Goal: Communication & Community: Answer question/provide support

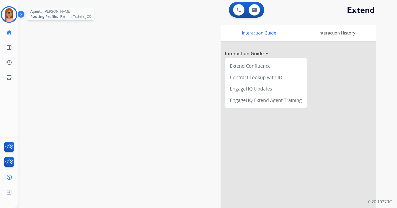
click at [10, 16] on img at bounding box center [9, 14] width 15 height 15
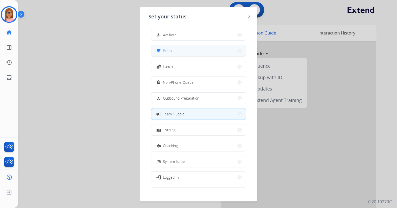
click at [160, 47] on button "free_breakfast Break" at bounding box center [198, 50] width 94 height 11
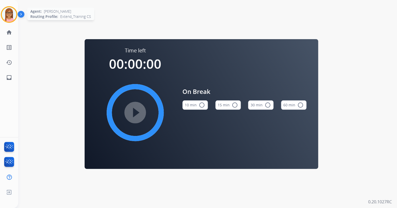
click at [11, 16] on img at bounding box center [9, 14] width 15 height 15
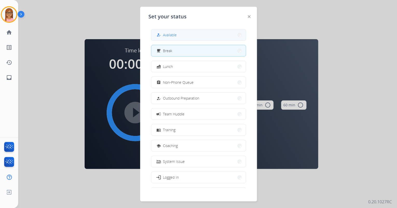
click at [192, 38] on button "how_to_reg Available" at bounding box center [198, 34] width 94 height 11
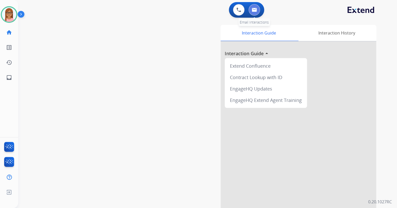
click at [252, 9] on img at bounding box center [254, 10] width 5 height 4
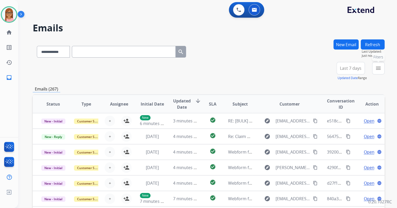
click at [377, 65] on mat-icon "menu" at bounding box center [378, 68] width 6 height 6
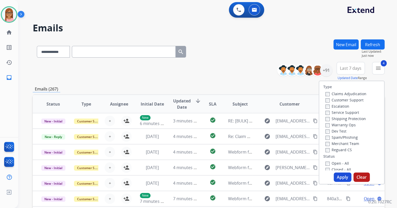
click at [341, 178] on button "Apply" at bounding box center [343, 177] width 18 height 9
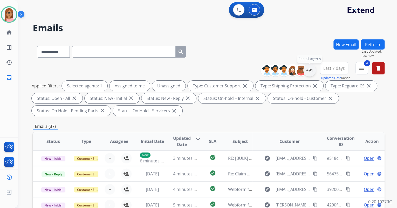
click at [313, 71] on div "+91" at bounding box center [309, 70] width 12 height 12
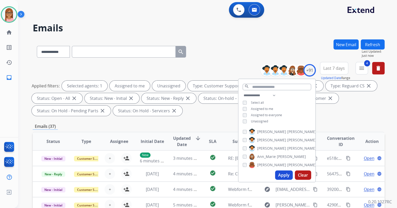
click at [243, 118] on div "**********" at bounding box center [276, 108] width 77 height 33
click at [246, 119] on div "Unassigned" at bounding box center [255, 121] width 25 height 4
click at [282, 174] on button "Apply" at bounding box center [284, 174] width 18 height 9
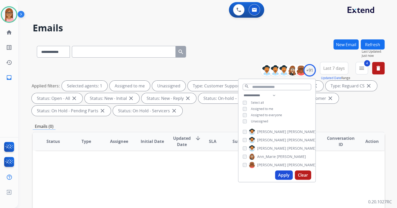
click at [285, 176] on button "Apply" at bounding box center [284, 174] width 18 height 9
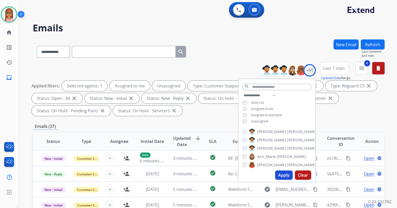
click at [343, 114] on div "Applied filters: Selected agents: 1 Assigned to me Unassigned Type: Customer Su…" at bounding box center [208, 98] width 352 height 35
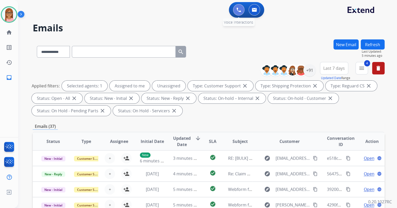
click at [239, 8] on img at bounding box center [238, 10] width 5 height 5
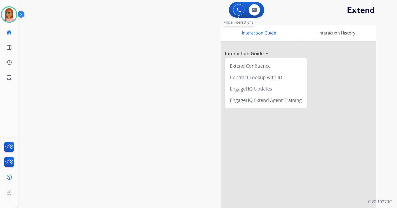
drag, startPoint x: 237, startPoint y: 8, endPoint x: 234, endPoint y: 10, distance: 3.1
click at [236, 8] on img at bounding box center [238, 10] width 5 height 5
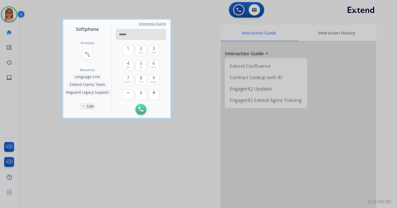
click at [128, 35] on input "tel" at bounding box center [141, 34] width 50 height 11
type input "**********"
click at [141, 109] on img at bounding box center [141, 109] width 5 height 5
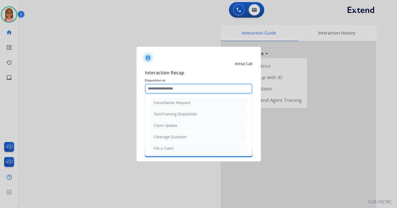
click at [188, 89] on input "text" at bounding box center [199, 89] width 108 height 10
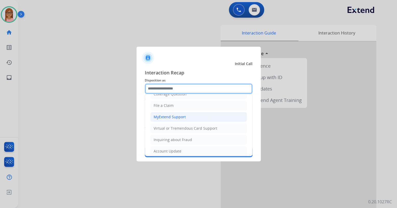
scroll to position [102, 0]
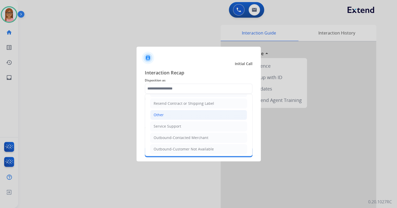
click at [173, 113] on li "Other" at bounding box center [198, 115] width 97 height 10
type input "*****"
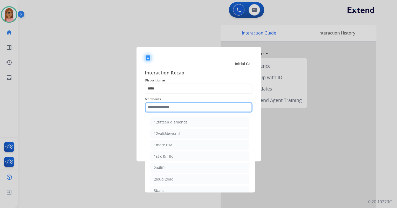
click at [172, 107] on input "text" at bounding box center [199, 107] width 108 height 10
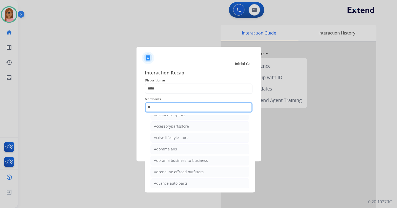
scroll to position [0, 0]
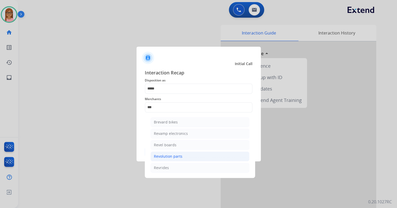
click at [175, 153] on li "Revolution parts" at bounding box center [199, 157] width 99 height 10
type input "**********"
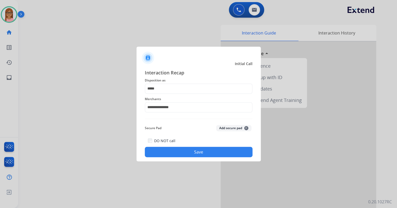
click at [177, 149] on button "Save" at bounding box center [199, 152] width 108 height 10
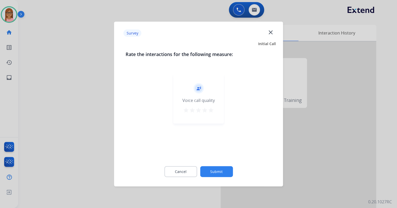
click at [211, 110] on mat-icon "star" at bounding box center [211, 110] width 6 height 6
click at [210, 171] on button "Submit" at bounding box center [216, 171] width 33 height 11
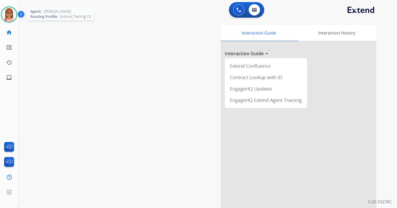
click at [3, 17] on img at bounding box center [9, 14] width 15 height 15
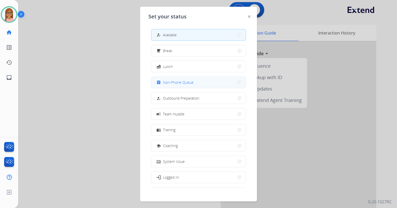
click at [181, 83] on span "Non-Phone Queue" at bounding box center [178, 82] width 31 height 5
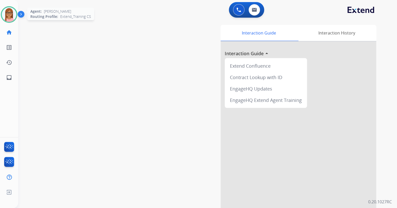
click at [7, 13] on img at bounding box center [9, 14] width 15 height 15
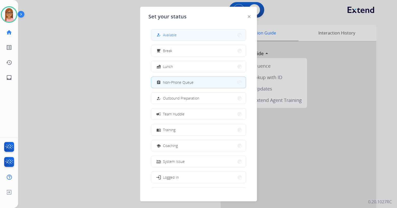
click at [158, 37] on div "how_to_reg" at bounding box center [159, 35] width 8 height 6
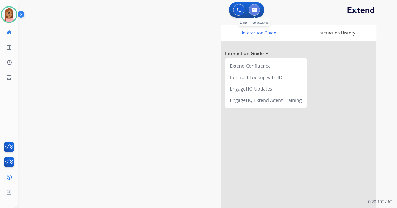
click at [251, 10] on button at bounding box center [254, 9] width 11 height 11
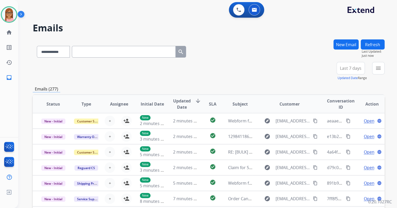
click at [336, 45] on button "New Email" at bounding box center [345, 44] width 25 height 10
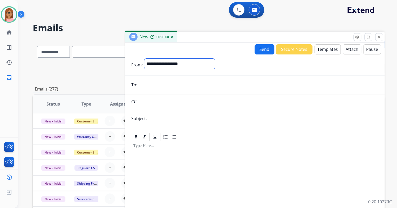
click at [207, 64] on select "**********" at bounding box center [179, 64] width 71 height 10
select select "**********"
click at [144, 59] on select "**********" at bounding box center [179, 64] width 71 height 10
click at [191, 84] on input "email" at bounding box center [258, 85] width 239 height 10
paste input "**********"
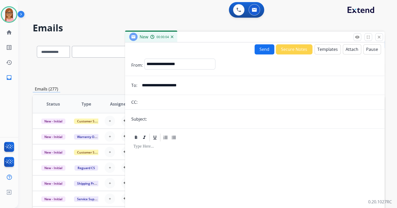
type input "**********"
click at [184, 116] on input "text" at bounding box center [263, 119] width 230 height 10
type input "**********"
click at [159, 146] on p at bounding box center [254, 146] width 243 height 5
click at [332, 52] on button "Templates" at bounding box center [327, 49] width 26 height 10
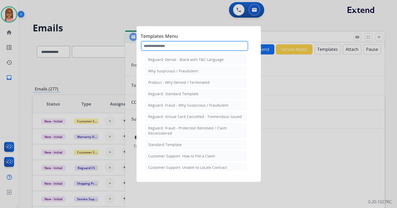
click at [202, 47] on input "text" at bounding box center [195, 46] width 108 height 10
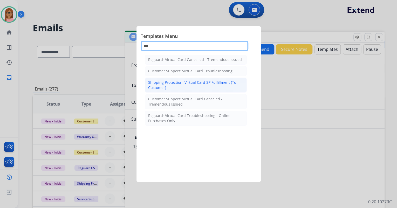
type input "***"
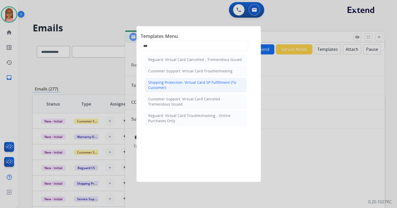
click at [201, 83] on div "Shipping Protection: Virtual Card SP Fulfillment (To Customer)" at bounding box center [195, 85] width 95 height 10
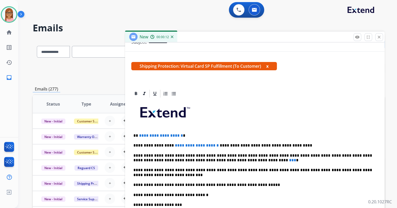
scroll to position [83, 0]
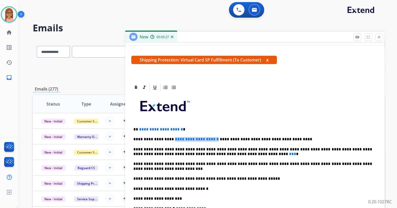
drag, startPoint x: 168, startPoint y: 138, endPoint x: 204, endPoint y: 139, distance: 35.6
click at [204, 139] on span "**********" at bounding box center [197, 139] width 44 height 4
drag, startPoint x: 136, startPoint y: 130, endPoint x: 190, endPoint y: 130, distance: 53.7
click at [190, 130] on p "**********" at bounding box center [252, 129] width 239 height 5
drag, startPoint x: 214, startPoint y: 153, endPoint x: 218, endPoint y: 154, distance: 4.7
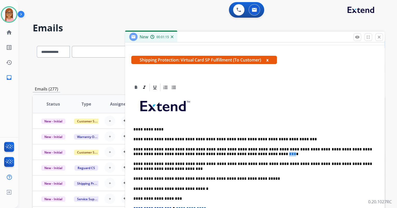
click at [218, 154] on p "**********" at bounding box center [252, 152] width 239 height 10
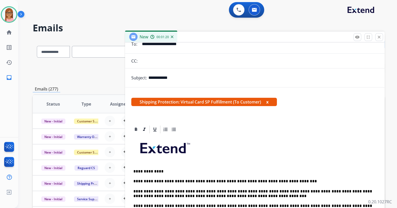
scroll to position [0, 0]
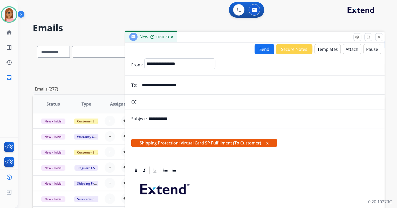
click at [261, 50] on button "Send" at bounding box center [265, 49] width 20 height 10
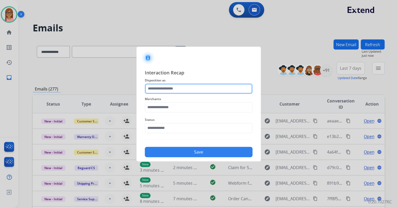
click at [201, 89] on input "text" at bounding box center [199, 89] width 108 height 10
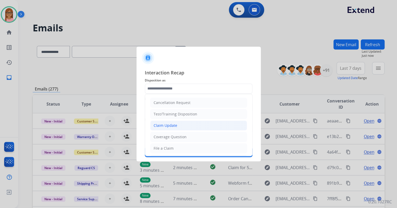
click at [181, 127] on li "Claim Update" at bounding box center [198, 126] width 97 height 10
type input "**********"
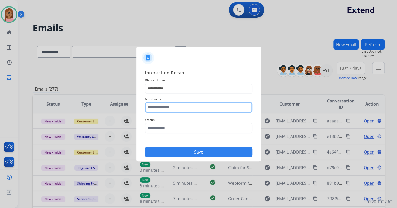
click at [184, 103] on input "text" at bounding box center [199, 107] width 108 height 10
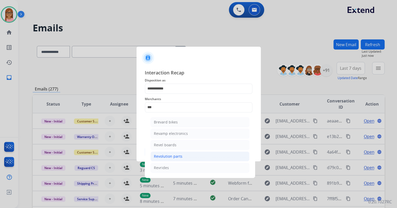
click at [181, 158] on div "Revolution parts" at bounding box center [168, 156] width 29 height 5
type input "**********"
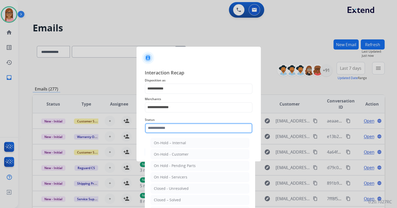
click at [177, 129] on input "text" at bounding box center [199, 128] width 108 height 10
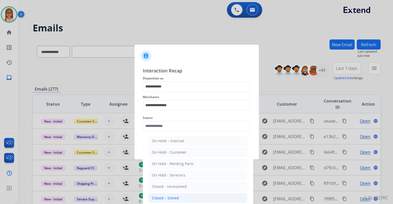
click at [173, 198] on div "Closed – Solved" at bounding box center [165, 197] width 27 height 5
type input "**********"
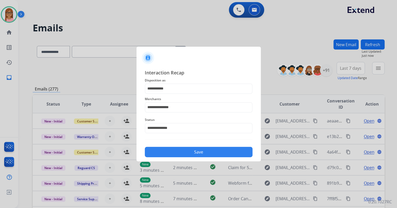
click at [185, 155] on button "Save" at bounding box center [199, 152] width 108 height 10
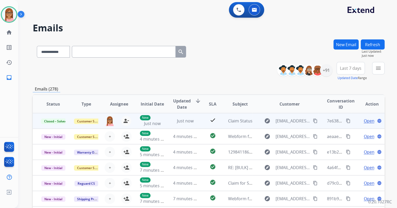
click at [346, 120] on mat-icon "content_copy" at bounding box center [348, 121] width 5 height 5
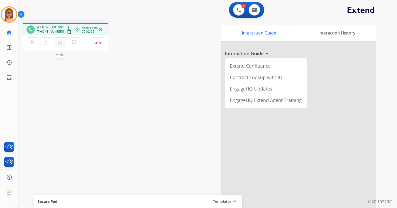
click at [59, 44] on mat-icon "pause" at bounding box center [60, 43] width 6 height 6
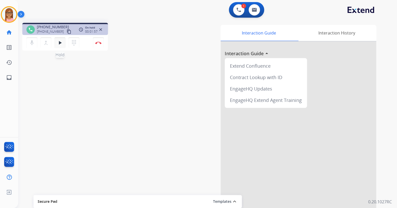
click at [60, 42] on mat-icon "play_arrow" at bounding box center [60, 43] width 6 height 6
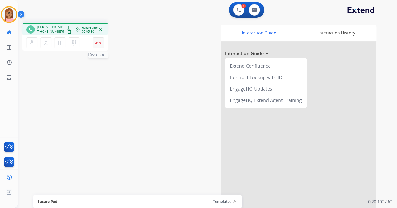
click at [98, 44] on button "Disconnect" at bounding box center [98, 42] width 11 height 11
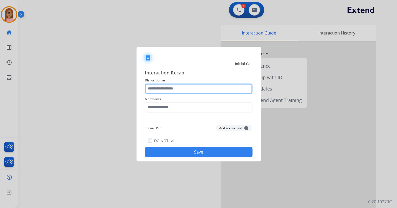
click at [177, 87] on input "text" at bounding box center [199, 89] width 108 height 10
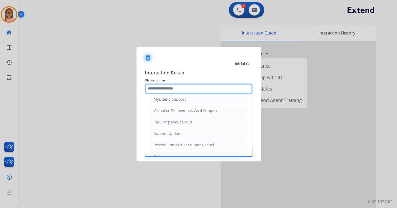
scroll to position [79, 0]
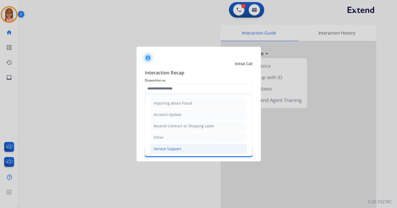
click at [173, 146] on div "Service Support" at bounding box center [168, 148] width 28 height 5
type input "**********"
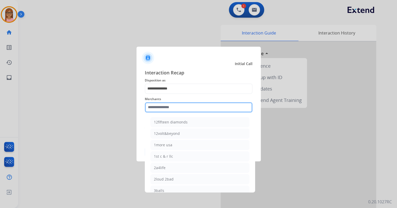
click at [175, 109] on input "text" at bounding box center [199, 107] width 108 height 10
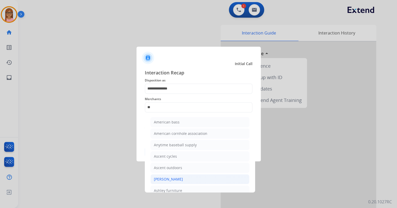
drag, startPoint x: 173, startPoint y: 180, endPoint x: 173, endPoint y: 173, distance: 6.2
click at [173, 180] on div "[PERSON_NAME]" at bounding box center [168, 179] width 29 height 5
type input "**********"
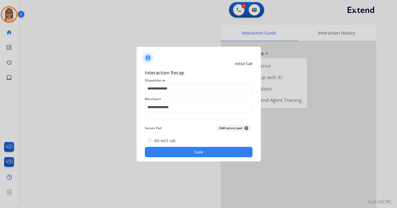
click at [180, 151] on button "Save" at bounding box center [199, 152] width 108 height 10
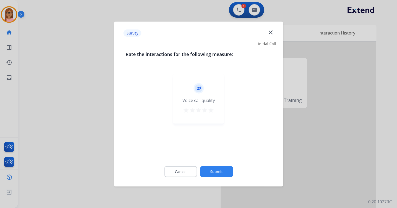
click at [212, 111] on mat-icon "star" at bounding box center [211, 110] width 6 height 6
click at [208, 171] on button "Submit" at bounding box center [216, 171] width 33 height 11
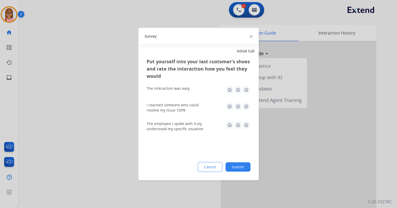
click at [248, 89] on img at bounding box center [246, 90] width 8 height 8
click at [247, 106] on img at bounding box center [246, 106] width 8 height 8
click at [245, 123] on img at bounding box center [246, 125] width 8 height 8
click at [239, 170] on button "Submit" at bounding box center [237, 166] width 25 height 9
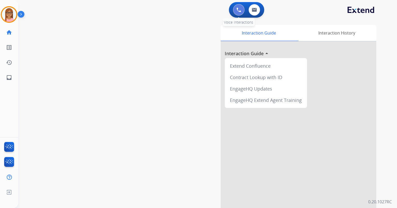
click at [237, 7] on button at bounding box center [238, 9] width 11 height 11
click at [237, 9] on img at bounding box center [238, 10] width 5 height 5
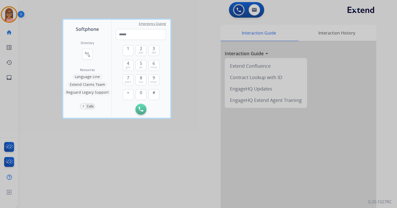
click at [78, 54] on div "Directory connect_without_contact Resource Directory Resources Language Line Ex…" at bounding box center [87, 75] width 48 height 85
click at [82, 53] on div "Directory connect_without_contact Resource Directory" at bounding box center [87, 54] width 13 height 27
click at [88, 54] on mat-icon "connect_without_contact" at bounding box center [87, 54] width 6 height 6
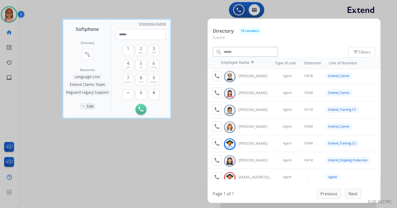
scroll to position [197, 0]
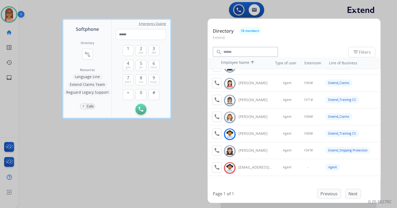
click at [190, 71] on div at bounding box center [198, 104] width 397 height 208
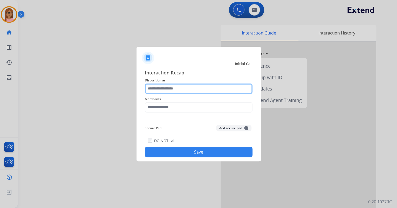
click at [169, 87] on input "text" at bounding box center [199, 89] width 108 height 10
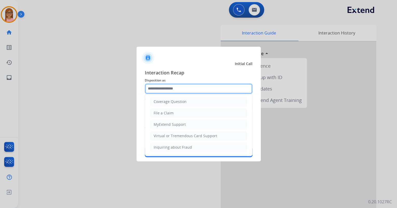
scroll to position [79, 0]
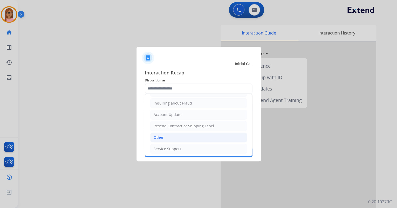
click at [167, 136] on li "Other" at bounding box center [198, 138] width 97 height 10
type input "*****"
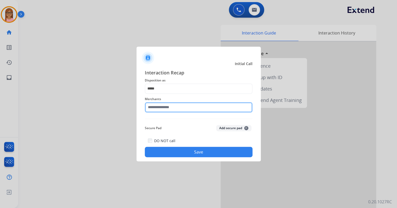
click at [168, 107] on input "text" at bounding box center [199, 107] width 108 height 10
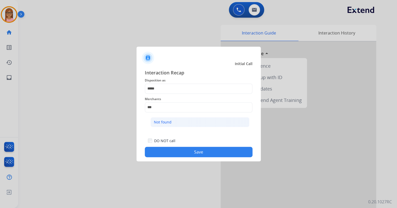
click at [191, 122] on li "Not found" at bounding box center [199, 122] width 99 height 10
type input "*********"
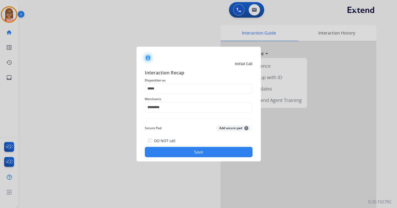
click at [189, 154] on button "Save" at bounding box center [199, 152] width 108 height 10
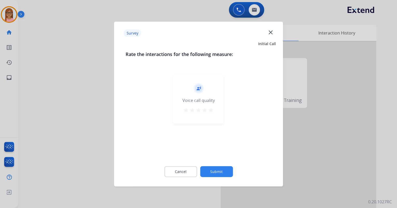
click at [210, 111] on mat-icon "star" at bounding box center [211, 110] width 6 height 6
click at [213, 170] on button "Submit" at bounding box center [216, 171] width 33 height 11
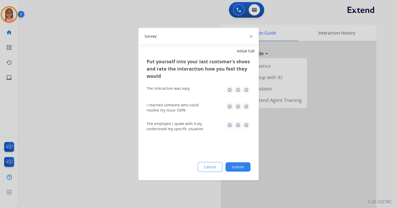
click at [248, 90] on img at bounding box center [246, 90] width 8 height 8
click at [246, 105] on img at bounding box center [246, 106] width 8 height 8
click at [245, 123] on img at bounding box center [246, 125] width 8 height 8
click at [242, 166] on button "Submit" at bounding box center [237, 166] width 25 height 9
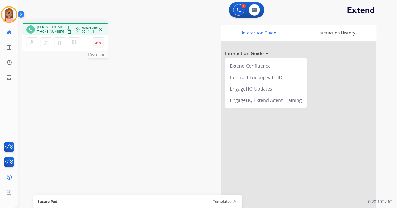
click at [99, 42] on img at bounding box center [98, 43] width 6 height 3
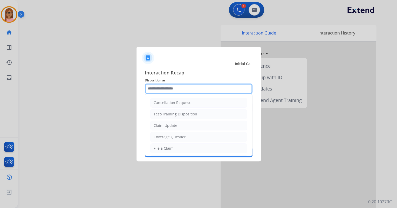
click at [170, 89] on input "text" at bounding box center [199, 89] width 108 height 10
click at [165, 148] on div "File a Claim" at bounding box center [164, 148] width 20 height 5
type input "**********"
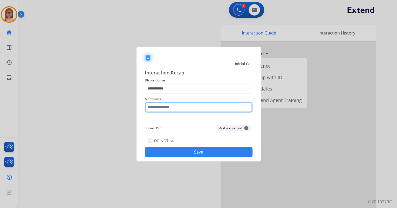
click at [174, 110] on input "text" at bounding box center [199, 107] width 108 height 10
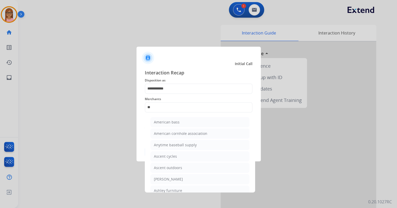
click at [180, 177] on div "[PERSON_NAME]" at bounding box center [168, 179] width 29 height 5
type input "**********"
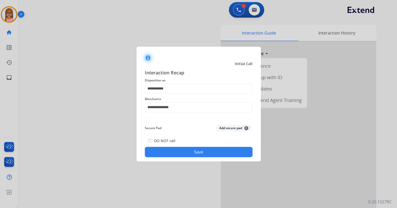
click at [179, 152] on button "Save" at bounding box center [199, 152] width 108 height 10
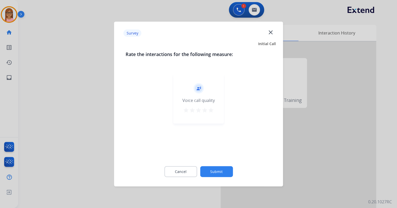
click at [211, 111] on mat-icon "star" at bounding box center [211, 110] width 6 height 6
click at [218, 172] on button "Submit" at bounding box center [216, 171] width 33 height 11
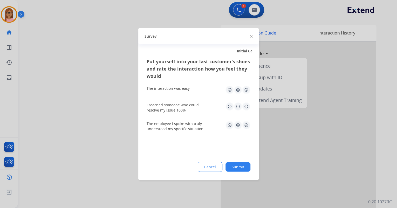
click at [245, 92] on img at bounding box center [246, 90] width 8 height 8
click at [245, 106] on img at bounding box center [246, 106] width 8 height 8
click at [245, 130] on div "The employee I spoke with truly understood my specific situation" at bounding box center [199, 126] width 104 height 10
click at [245, 125] on img at bounding box center [246, 125] width 8 height 8
click at [238, 166] on button "Submit" at bounding box center [237, 166] width 25 height 9
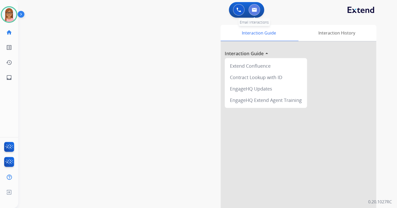
click at [255, 13] on button at bounding box center [254, 9] width 11 height 11
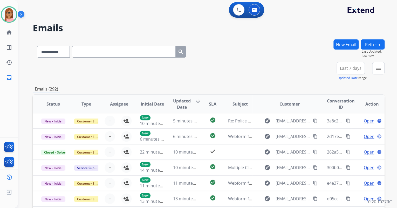
click at [376, 63] on button "menu" at bounding box center [378, 68] width 12 height 12
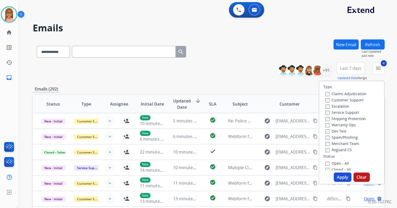
click at [334, 174] on button "Apply" at bounding box center [343, 177] width 18 height 9
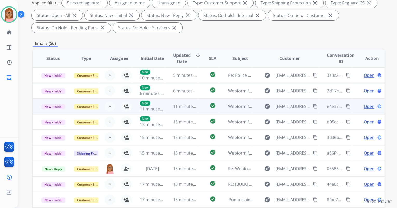
scroll to position [0, 0]
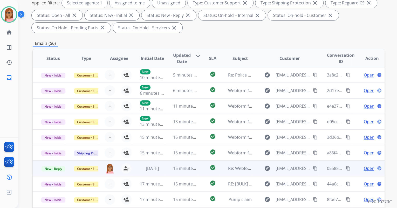
click at [365, 169] on span "Open" at bounding box center [368, 168] width 11 height 6
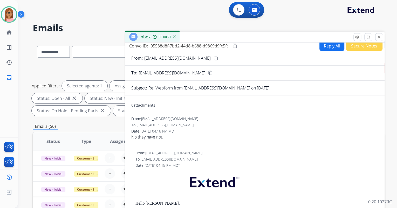
scroll to position [0, 0]
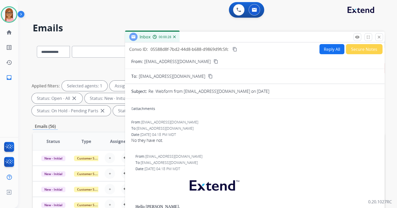
click at [214, 59] on mat-icon "content_copy" at bounding box center [216, 61] width 5 height 5
click at [234, 12] on button at bounding box center [238, 9] width 11 height 11
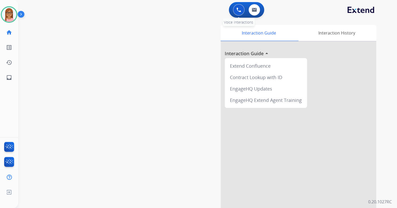
click at [233, 11] on div "0 Voice Interactions" at bounding box center [239, 9] width 16 height 11
click at [235, 11] on button at bounding box center [238, 9] width 11 height 11
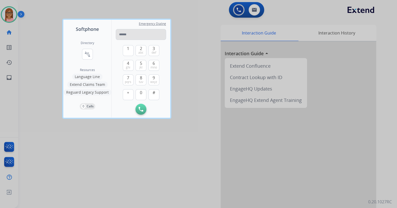
click at [154, 32] on input "tel" at bounding box center [141, 34] width 50 height 11
type input "**********"
click at [139, 108] on img at bounding box center [141, 109] width 5 height 5
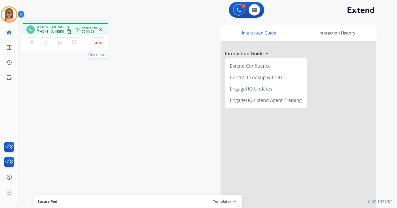
click at [98, 44] on button "Disconnect" at bounding box center [98, 42] width 11 height 11
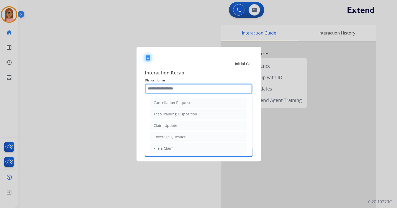
click at [187, 88] on input "text" at bounding box center [199, 89] width 108 height 10
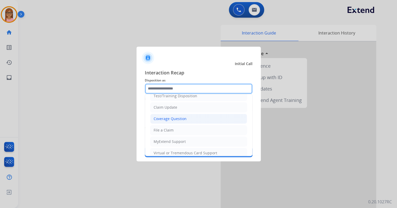
scroll to position [102, 0]
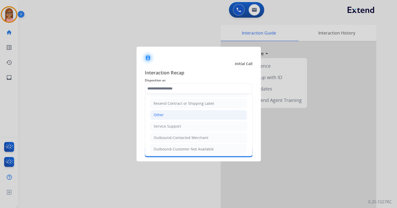
click at [177, 113] on li "Other" at bounding box center [198, 115] width 97 height 10
type input "*****"
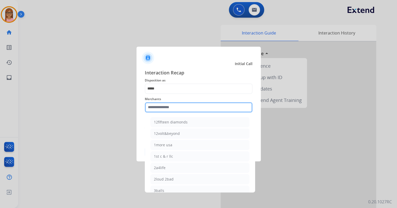
click at [167, 109] on input "text" at bounding box center [199, 107] width 108 height 10
type input "*"
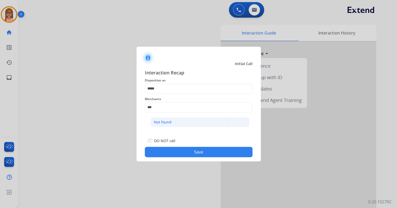
click at [165, 120] on div "Not found" at bounding box center [163, 122] width 18 height 5
type input "*********"
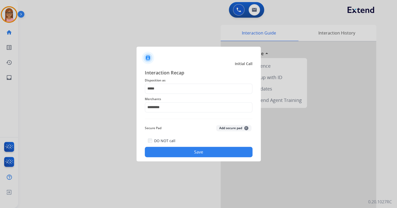
click at [174, 156] on button "Save" at bounding box center [199, 152] width 108 height 10
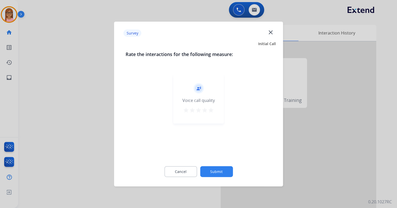
click at [211, 110] on mat-icon "star" at bounding box center [211, 110] width 6 height 6
click at [212, 174] on button "Submit" at bounding box center [216, 171] width 33 height 11
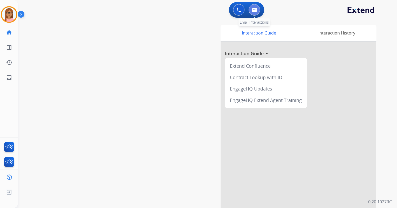
click at [255, 14] on button at bounding box center [254, 9] width 11 height 11
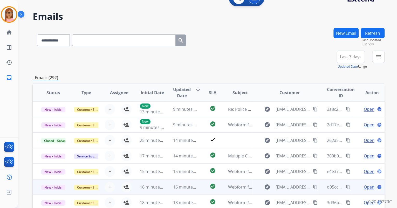
scroll to position [62, 0]
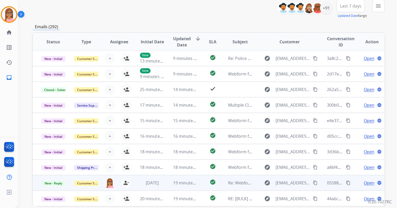
click at [363, 183] on span "Open" at bounding box center [368, 183] width 11 height 6
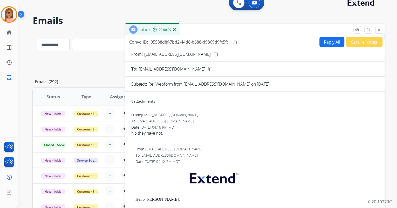
scroll to position [0, 0]
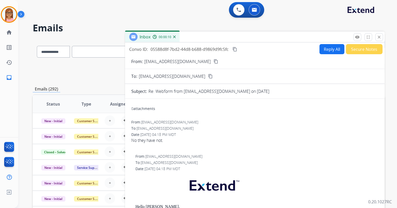
click at [324, 47] on button "Reply All" at bounding box center [331, 49] width 25 height 10
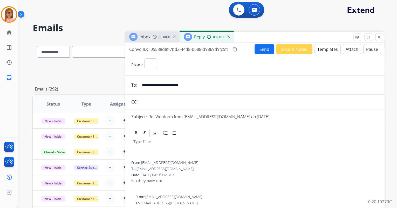
select select "**********"
click at [322, 48] on button "Templates" at bounding box center [327, 49] width 26 height 10
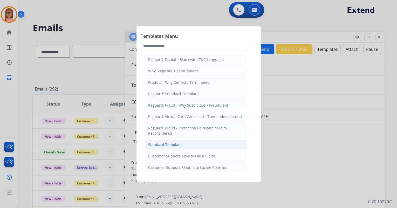
click at [175, 145] on div "Standard Template" at bounding box center [164, 144] width 33 height 5
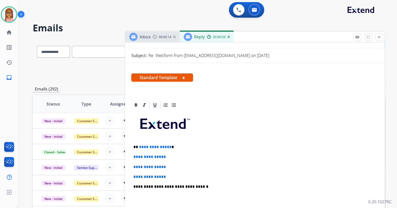
scroll to position [104, 0]
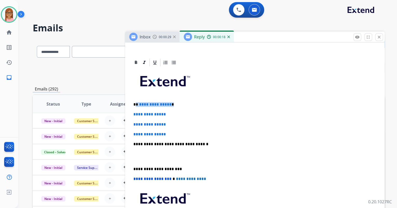
drag, startPoint x: 136, startPoint y: 103, endPoint x: 171, endPoint y: 101, distance: 34.8
click at [169, 105] on p "**********" at bounding box center [252, 104] width 239 height 5
drag, startPoint x: 133, startPoint y: 114, endPoint x: 171, endPoint y: 130, distance: 42.2
click at [171, 130] on div "**********" at bounding box center [254, 156] width 247 height 178
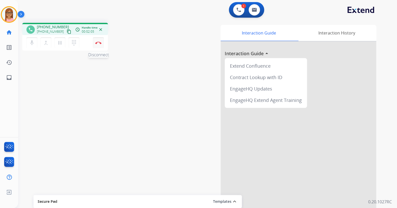
click at [98, 42] on img at bounding box center [98, 43] width 6 height 3
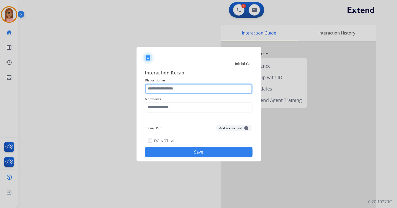
click at [158, 92] on input "text" at bounding box center [199, 89] width 108 height 10
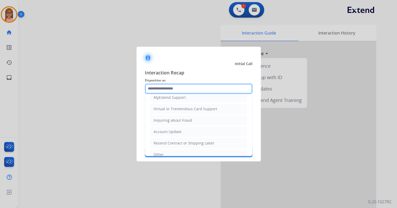
scroll to position [79, 0]
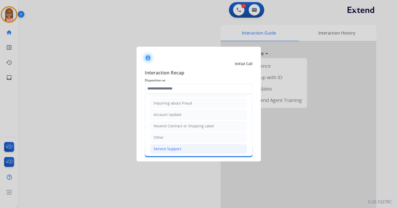
click at [162, 147] on div "Service Support" at bounding box center [168, 148] width 28 height 5
type input "**********"
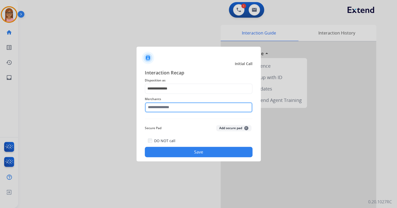
click at [162, 107] on input "text" at bounding box center [199, 107] width 108 height 10
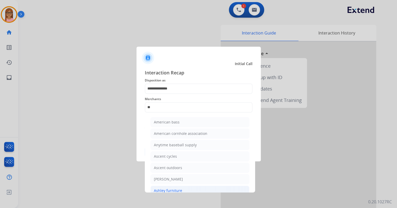
click at [174, 190] on div "Ashley furniture" at bounding box center [168, 190] width 28 height 5
type input "**********"
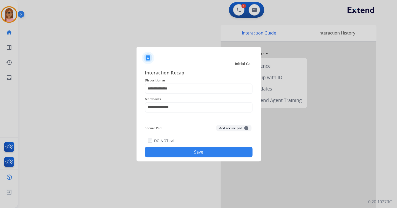
click at [176, 151] on button "Save" at bounding box center [199, 152] width 108 height 10
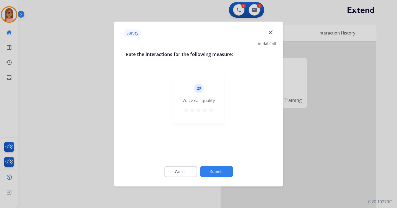
click at [212, 110] on mat-icon "star" at bounding box center [211, 110] width 6 height 6
click at [217, 171] on button "Submit" at bounding box center [216, 171] width 33 height 11
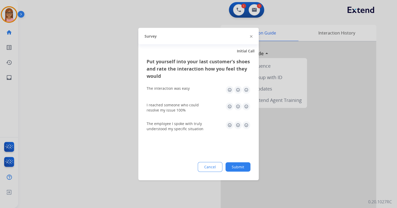
click at [246, 92] on img at bounding box center [246, 90] width 8 height 8
click at [246, 111] on div "I reached someone who could resolve my issue 100%" at bounding box center [199, 107] width 104 height 10
drag, startPoint x: 246, startPoint y: 108, endPoint x: 246, endPoint y: 122, distance: 14.5
click at [246, 108] on img at bounding box center [246, 106] width 8 height 8
click at [246, 126] on img at bounding box center [246, 125] width 8 height 8
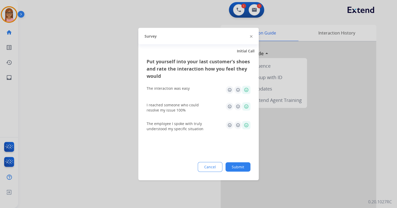
click at [240, 163] on button "Submit" at bounding box center [237, 166] width 25 height 9
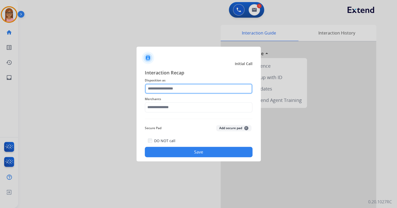
click at [162, 91] on input "text" at bounding box center [199, 89] width 108 height 10
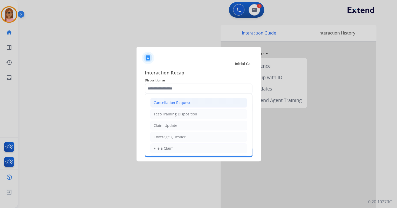
click at [192, 102] on li "Cancellation Request" at bounding box center [198, 103] width 97 height 10
type input "**********"
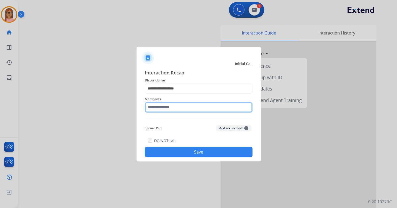
click at [180, 108] on input "text" at bounding box center [199, 107] width 108 height 10
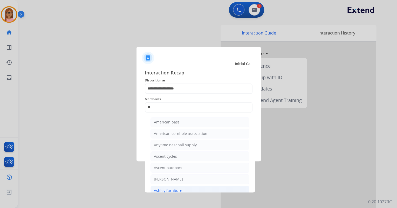
click at [172, 186] on li "Ashley furniture" at bounding box center [199, 191] width 99 height 10
type input "**********"
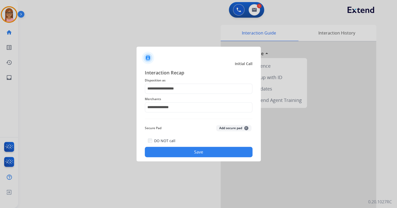
click at [188, 153] on button "Save" at bounding box center [199, 152] width 108 height 10
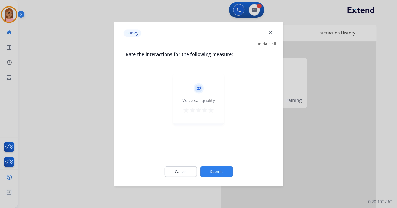
click at [215, 109] on div "record_voice_over Voice call quality star star star star star" at bounding box center [198, 98] width 51 height 49
click at [212, 111] on mat-icon "star" at bounding box center [211, 110] width 6 height 6
drag, startPoint x: 214, startPoint y: 166, endPoint x: 215, endPoint y: 169, distance: 3.7
click at [214, 167] on div "Cancel Submit" at bounding box center [199, 171] width 146 height 23
click at [215, 170] on button "Submit" at bounding box center [216, 171] width 33 height 11
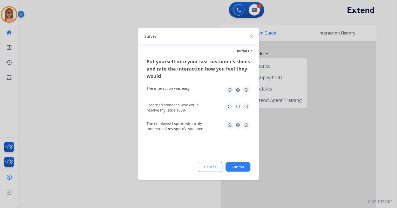
click at [246, 89] on img at bounding box center [246, 90] width 8 height 8
click at [236, 105] on img at bounding box center [238, 106] width 8 height 8
click at [237, 123] on img at bounding box center [238, 125] width 8 height 8
click at [236, 168] on button "Submit" at bounding box center [237, 166] width 25 height 9
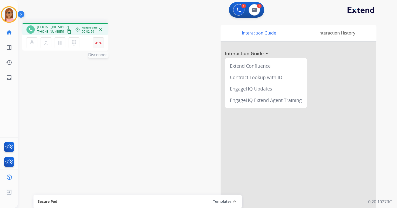
click at [98, 44] on img at bounding box center [98, 43] width 6 height 3
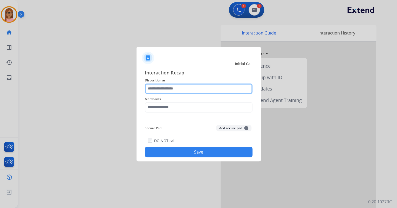
click at [176, 87] on input "text" at bounding box center [199, 89] width 108 height 10
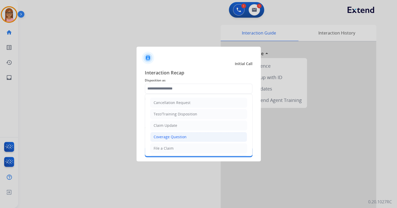
click at [180, 136] on div "Coverage Question" at bounding box center [170, 136] width 33 height 5
type input "**********"
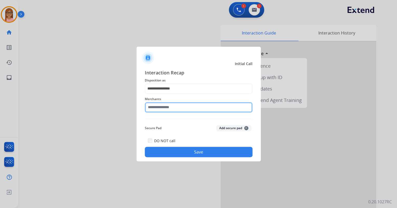
click at [164, 104] on input "text" at bounding box center [199, 107] width 108 height 10
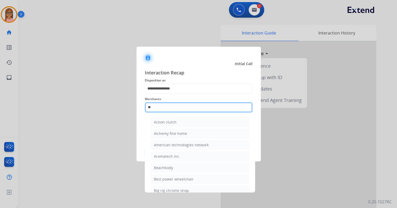
type input "*"
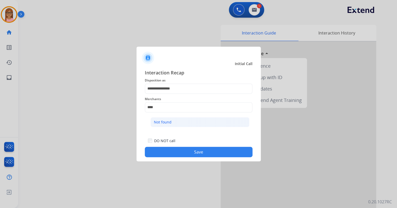
click at [172, 122] on li "Not found" at bounding box center [199, 122] width 99 height 10
type input "*********"
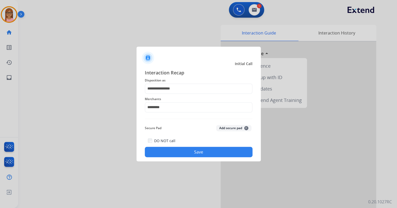
click at [195, 153] on button "Save" at bounding box center [199, 152] width 108 height 10
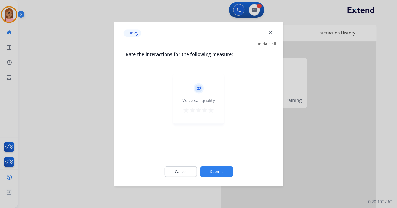
click at [212, 109] on mat-icon "star" at bounding box center [211, 110] width 6 height 6
click at [223, 169] on button "Submit" at bounding box center [216, 171] width 33 height 11
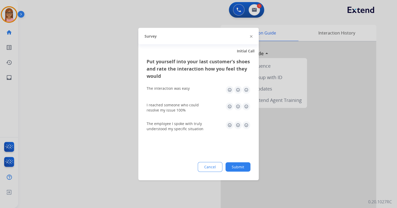
click at [245, 89] on img at bounding box center [246, 90] width 8 height 8
click at [247, 107] on img at bounding box center [246, 106] width 8 height 8
click at [246, 123] on img at bounding box center [246, 125] width 8 height 8
click at [241, 162] on div "Cancel Submit" at bounding box center [199, 167] width 104 height 10
click at [237, 165] on button "Submit" at bounding box center [237, 166] width 25 height 9
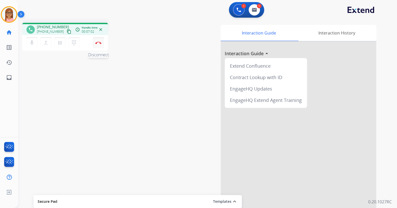
click at [100, 42] on img at bounding box center [98, 43] width 6 height 3
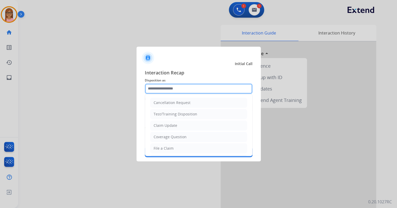
click at [159, 88] on input "text" at bounding box center [199, 89] width 108 height 10
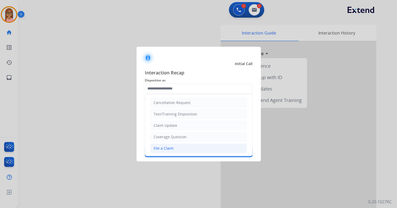
click at [169, 147] on div "File a Claim" at bounding box center [164, 148] width 20 height 5
type input "**********"
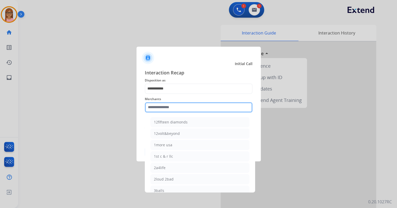
click at [165, 110] on input "text" at bounding box center [199, 107] width 108 height 10
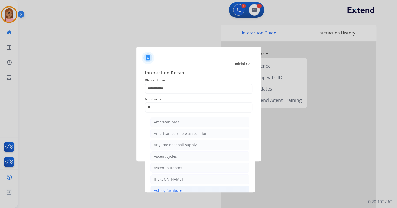
click at [171, 188] on div "Ashley furniture" at bounding box center [168, 190] width 28 height 5
type input "**********"
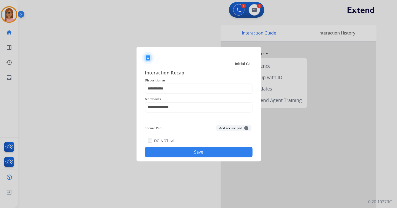
click at [189, 152] on button "Save" at bounding box center [199, 152] width 108 height 10
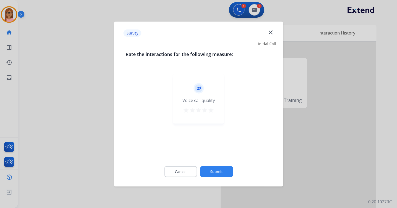
click at [209, 109] on mat-icon "star" at bounding box center [211, 110] width 6 height 6
drag, startPoint x: 222, startPoint y: 171, endPoint x: 222, endPoint y: 168, distance: 3.4
click at [222, 168] on button "Submit" at bounding box center [216, 171] width 33 height 11
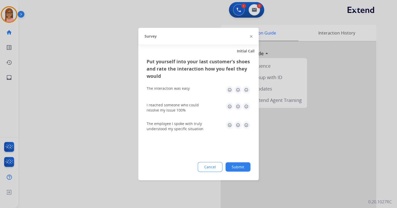
click at [246, 88] on img at bounding box center [246, 90] width 8 height 8
click at [248, 106] on img at bounding box center [246, 106] width 8 height 8
click at [246, 127] on img at bounding box center [246, 125] width 8 height 8
click at [245, 163] on button "Submit" at bounding box center [237, 166] width 25 height 9
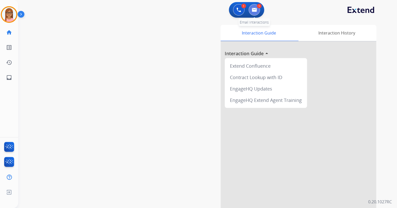
click at [257, 13] on button at bounding box center [254, 9] width 11 height 11
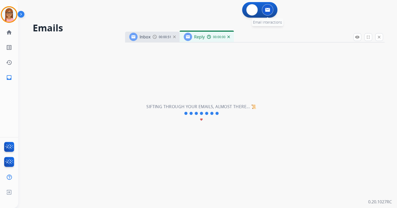
select select "**********"
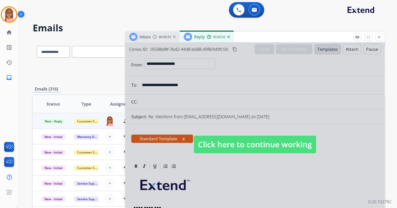
click at [227, 37] on img at bounding box center [228, 37] width 3 height 3
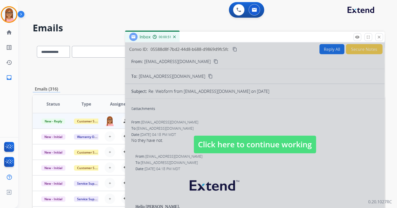
click at [236, 108] on div at bounding box center [254, 140] width 259 height 194
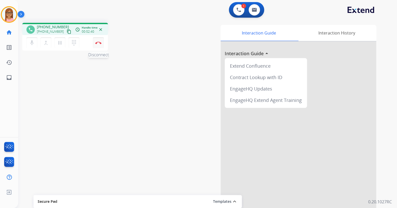
click at [98, 44] on img at bounding box center [98, 43] width 6 height 3
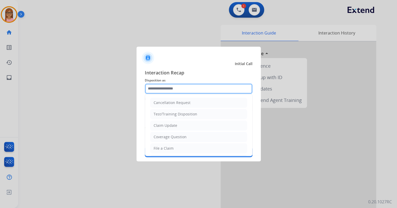
click at [163, 88] on input "text" at bounding box center [199, 89] width 108 height 10
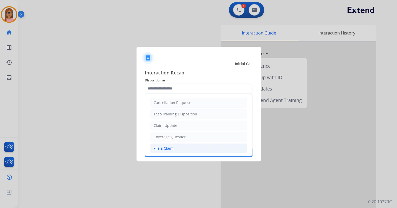
click at [172, 147] on div "File a Claim" at bounding box center [164, 148] width 20 height 5
type input "**********"
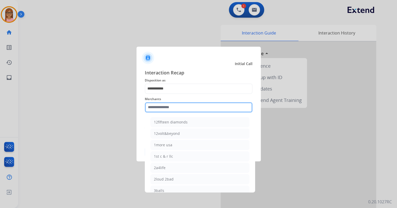
click at [173, 109] on input "text" at bounding box center [199, 107] width 108 height 10
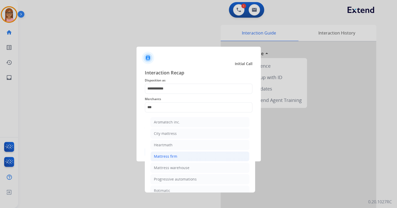
click at [185, 157] on li "Mattress firm" at bounding box center [199, 157] width 99 height 10
type input "**********"
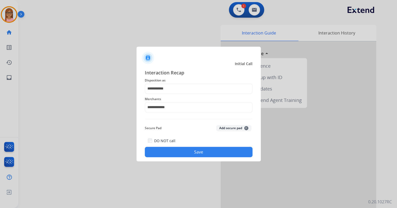
click at [181, 150] on button "Save" at bounding box center [199, 152] width 108 height 10
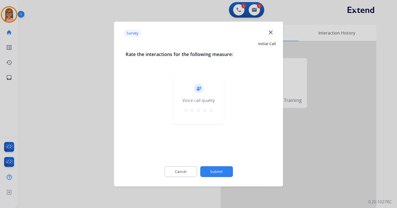
click at [209, 112] on mat-icon "star" at bounding box center [211, 110] width 6 height 6
click at [214, 169] on button "Submit" at bounding box center [216, 171] width 33 height 11
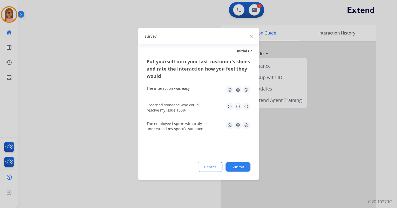
click at [246, 88] on img at bounding box center [246, 90] width 8 height 8
click at [245, 100] on div "I reached someone who could resolve my issue 100%" at bounding box center [199, 107] width 104 height 19
click at [249, 106] on img at bounding box center [246, 106] width 8 height 8
click at [245, 132] on div "The employee I spoke with truly understood my specific situation" at bounding box center [199, 126] width 104 height 19
click at [247, 127] on img at bounding box center [246, 125] width 8 height 8
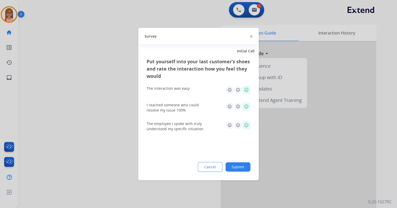
click at [238, 166] on button "Submit" at bounding box center [237, 166] width 25 height 9
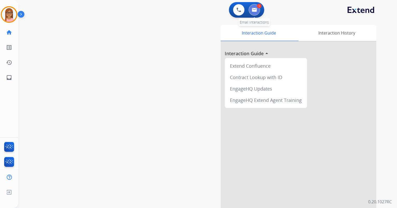
click at [255, 8] on img at bounding box center [254, 10] width 5 height 4
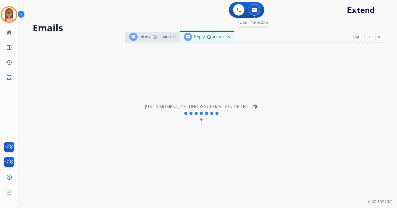
select select "**********"
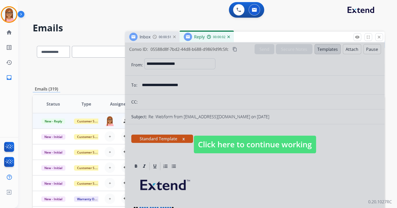
click at [228, 37] on img at bounding box center [228, 37] width 3 height 3
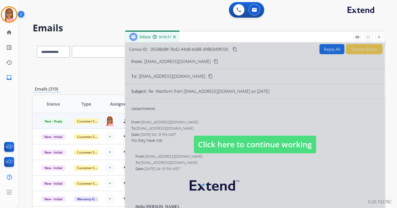
click at [211, 101] on div at bounding box center [254, 140] width 259 height 194
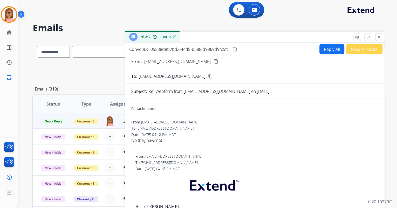
click at [214, 61] on mat-icon "content_copy" at bounding box center [216, 61] width 5 height 5
click at [321, 47] on button "Reply All" at bounding box center [331, 49] width 25 height 10
select select "**********"
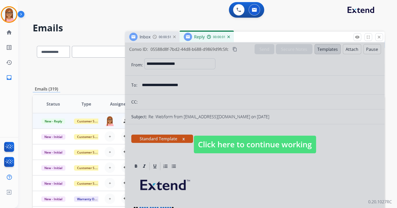
click at [271, 156] on div at bounding box center [254, 140] width 259 height 194
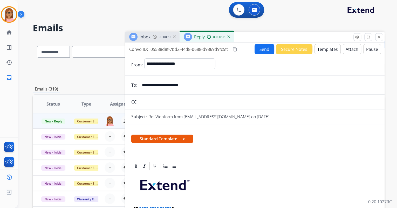
click at [325, 50] on button "Templates" at bounding box center [327, 49] width 26 height 10
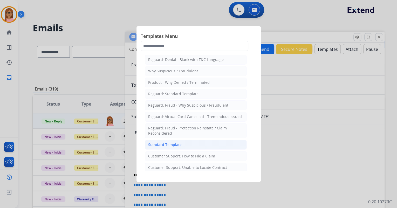
click at [179, 143] on div "Standard Template" at bounding box center [164, 144] width 33 height 5
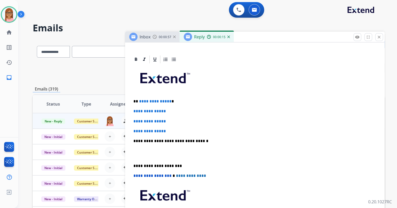
scroll to position [83, 0]
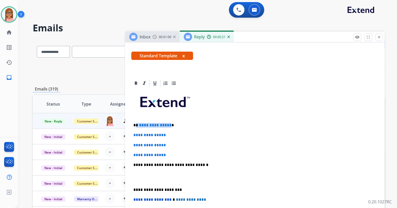
drag, startPoint x: 136, startPoint y: 123, endPoint x: 168, endPoint y: 124, distance: 32.2
click at [168, 124] on p "**********" at bounding box center [252, 125] width 239 height 5
drag, startPoint x: 132, startPoint y: 136, endPoint x: 170, endPoint y: 153, distance: 40.9
click at [170, 153] on div "**********" at bounding box center [254, 177] width 247 height 178
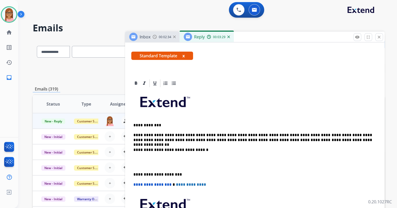
click at [328, 138] on p "**********" at bounding box center [252, 138] width 239 height 10
click at [138, 153] on div "**********" at bounding box center [254, 169] width 247 height 163
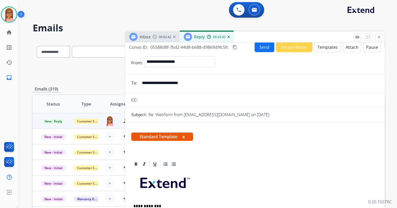
scroll to position [0, 0]
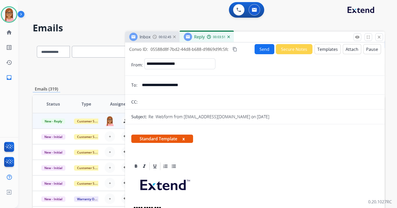
click at [236, 49] on mat-icon "content_copy" at bounding box center [234, 49] width 5 height 5
click at [255, 50] on button "Send" at bounding box center [265, 49] width 20 height 10
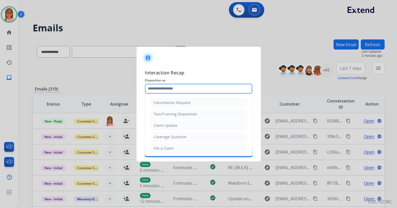
click at [171, 90] on input "text" at bounding box center [199, 89] width 108 height 10
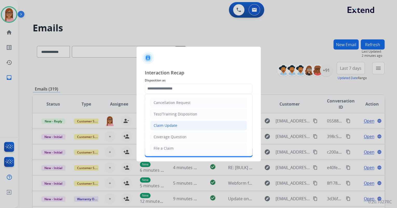
click at [178, 125] on li "Claim Update" at bounding box center [198, 126] width 97 height 10
type input "**********"
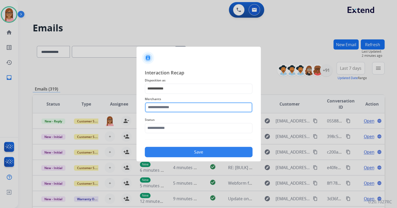
click at [178, 110] on input "text" at bounding box center [199, 107] width 108 height 10
click at [164, 107] on input "***" at bounding box center [199, 107] width 108 height 10
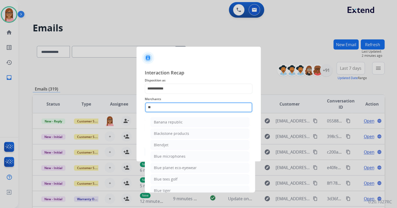
type input "*"
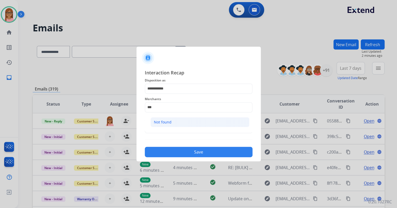
click at [172, 120] on li "Not found" at bounding box center [199, 122] width 99 height 10
type input "*********"
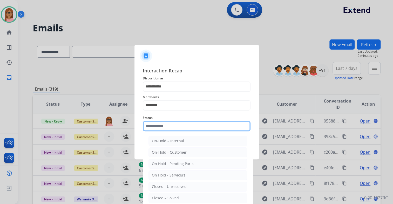
click at [172, 125] on input "text" at bounding box center [197, 126] width 108 height 10
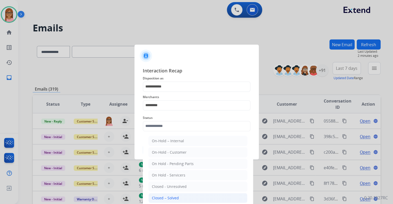
click at [170, 196] on div "Closed – Solved" at bounding box center [165, 197] width 27 height 5
type input "**********"
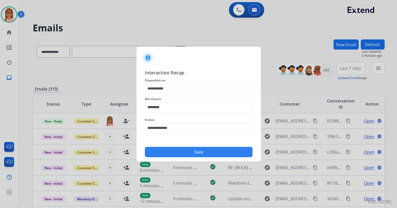
click at [174, 153] on button "Save" at bounding box center [199, 152] width 108 height 10
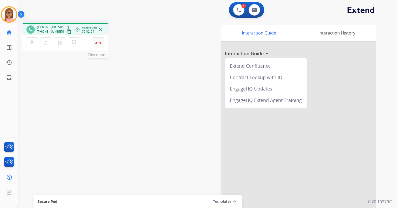
click at [100, 42] on img at bounding box center [98, 43] width 6 height 3
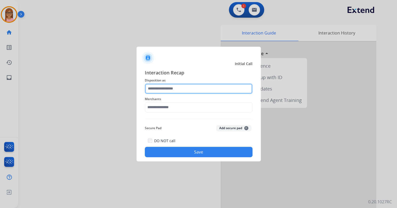
click at [182, 90] on input "text" at bounding box center [199, 89] width 108 height 10
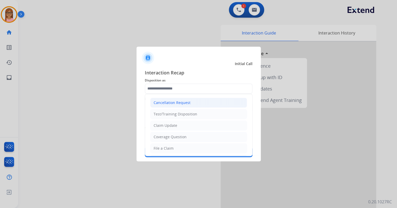
click at [177, 101] on div "Cancellation Request" at bounding box center [172, 102] width 37 height 5
type input "**********"
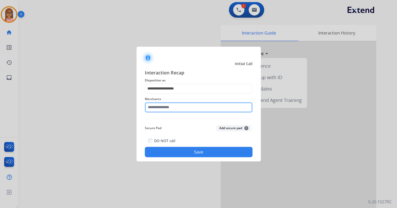
click at [165, 109] on input "text" at bounding box center [199, 107] width 108 height 10
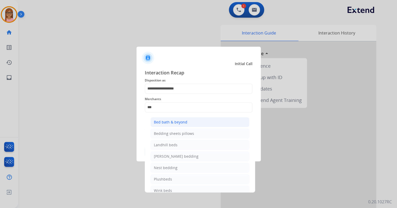
click at [175, 123] on div "Bed bath & beyond" at bounding box center [170, 122] width 33 height 5
type input "**********"
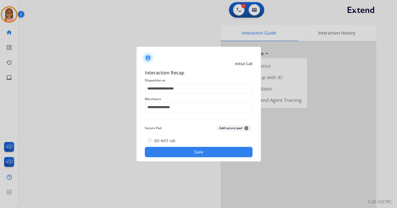
click at [174, 156] on button "Save" at bounding box center [199, 152] width 108 height 10
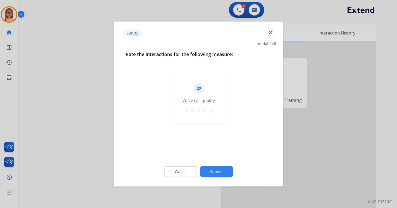
click at [210, 110] on mat-icon "star" at bounding box center [211, 110] width 6 height 6
click at [212, 169] on button "Submit" at bounding box center [216, 171] width 33 height 11
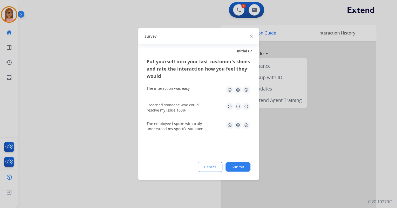
click at [247, 90] on img at bounding box center [246, 90] width 8 height 8
click at [243, 112] on div "I reached someone who could resolve my issue 100%" at bounding box center [199, 107] width 104 height 10
click at [245, 108] on img at bounding box center [246, 106] width 8 height 8
click at [245, 126] on img at bounding box center [246, 125] width 8 height 8
click at [243, 167] on button "Submit" at bounding box center [237, 166] width 25 height 9
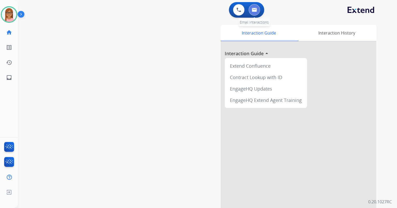
click at [256, 11] on img at bounding box center [254, 10] width 5 height 4
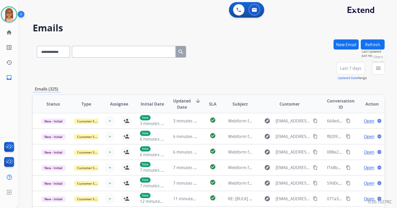
click at [372, 66] on button "menu Filters" at bounding box center [378, 68] width 12 height 12
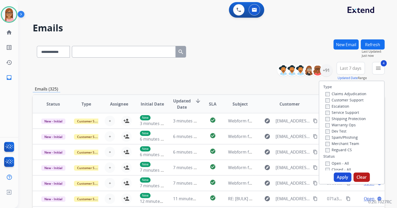
click at [340, 174] on button "Apply" at bounding box center [343, 177] width 18 height 9
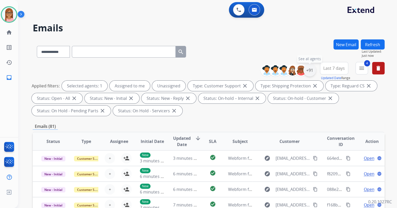
click at [310, 68] on div "+91" at bounding box center [309, 70] width 12 height 12
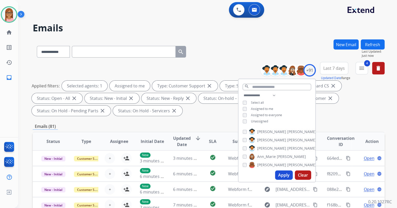
drag, startPoint x: 284, startPoint y: 174, endPoint x: 282, endPoint y: 174, distance: 2.6
click at [283, 174] on button "Apply" at bounding box center [284, 174] width 18 height 9
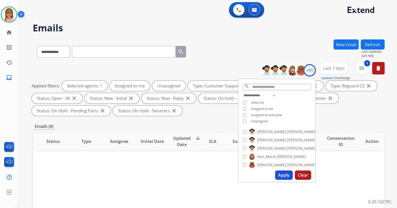
drag, startPoint x: 282, startPoint y: 174, endPoint x: 281, endPoint y: 155, distance: 19.0
click at [282, 174] on button "Apply" at bounding box center [284, 174] width 18 height 9
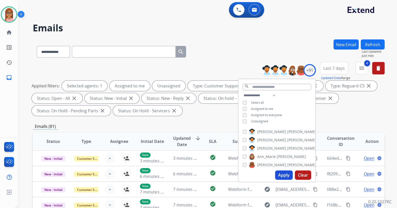
click at [338, 44] on button "New Email" at bounding box center [345, 44] width 25 height 10
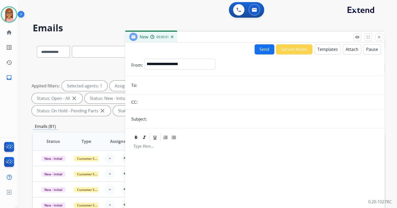
click at [193, 83] on input "email" at bounding box center [258, 85] width 239 height 10
click at [212, 59] on select "**********" at bounding box center [179, 64] width 71 height 10
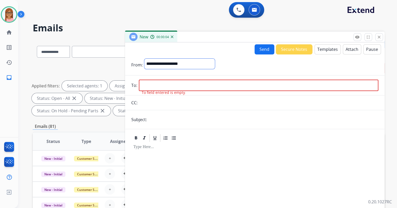
select select "**********"
click at [144, 59] on select "**********" at bounding box center [179, 64] width 71 height 10
click at [201, 86] on input "email" at bounding box center [258, 85] width 239 height 11
paste input "**********"
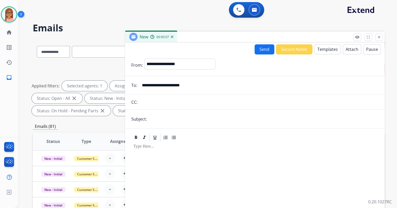
type input "**********"
click at [200, 111] on form "**********" at bounding box center [254, 159] width 259 height 210
click at [200, 114] on input "text" at bounding box center [263, 119] width 230 height 10
type input "**********"
click at [201, 147] on p at bounding box center [254, 146] width 243 height 5
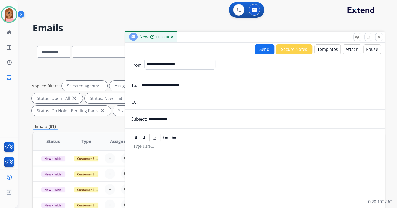
click at [328, 52] on button "Templates" at bounding box center [327, 49] width 26 height 10
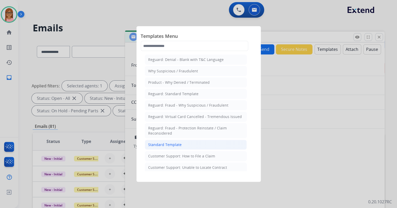
click at [194, 142] on li "Standard Template" at bounding box center [196, 145] width 102 height 10
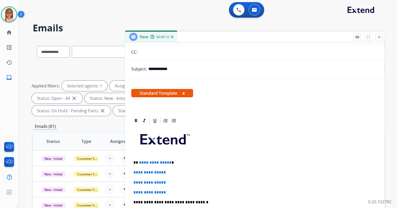
scroll to position [89, 0]
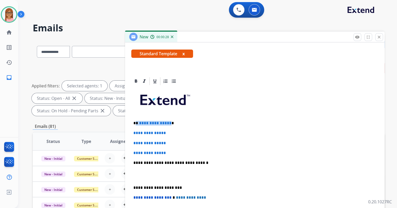
drag, startPoint x: 137, startPoint y: 123, endPoint x: 168, endPoint y: 123, distance: 31.4
click at [168, 123] on p "**********" at bounding box center [252, 123] width 239 height 5
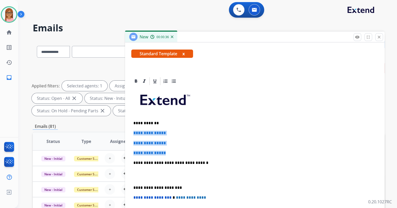
drag, startPoint x: 133, startPoint y: 133, endPoint x: 170, endPoint y: 149, distance: 40.1
click at [169, 149] on div "**********" at bounding box center [254, 175] width 247 height 178
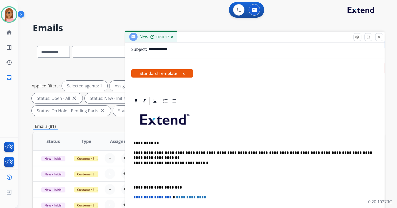
scroll to position [74, 0]
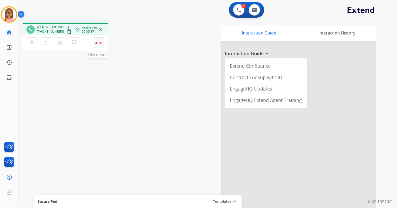
click at [99, 42] on img at bounding box center [98, 43] width 6 height 3
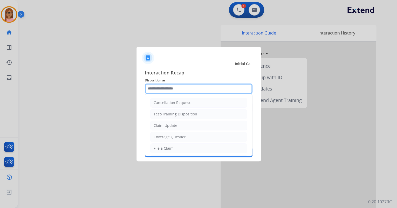
click at [162, 87] on input "text" at bounding box center [199, 89] width 108 height 10
click at [166, 151] on li "File a Claim" at bounding box center [198, 148] width 97 height 10
type input "**********"
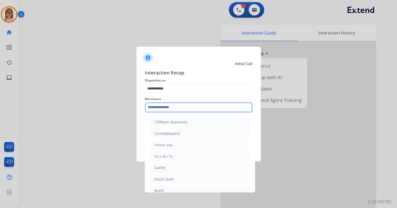
click at [177, 108] on input "text" at bounding box center [199, 107] width 108 height 10
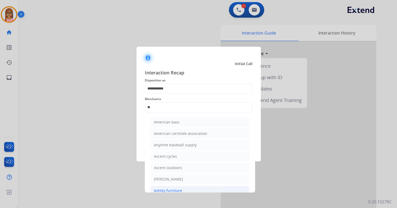
click at [170, 189] on div "Ashley furniture" at bounding box center [168, 190] width 28 height 5
type input "**********"
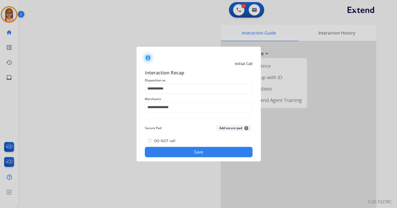
click at [178, 153] on button "Save" at bounding box center [199, 152] width 108 height 10
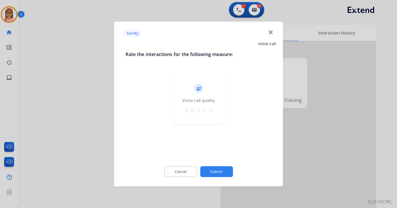
click at [211, 111] on mat-icon "star" at bounding box center [211, 110] width 6 height 6
click at [211, 170] on button "Submit" at bounding box center [216, 171] width 33 height 11
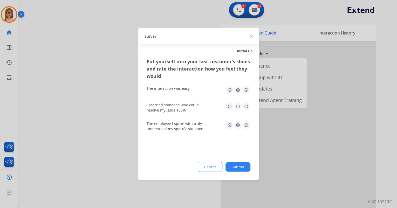
click at [245, 92] on img at bounding box center [246, 90] width 8 height 8
click at [245, 102] on div "I reached someone who could resolve my issue 100%" at bounding box center [199, 107] width 104 height 19
click at [245, 104] on img at bounding box center [246, 106] width 8 height 8
click at [246, 123] on img at bounding box center [246, 125] width 8 height 8
click at [240, 166] on button "Submit" at bounding box center [237, 166] width 25 height 9
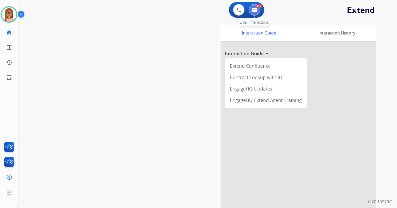
click at [252, 7] on button at bounding box center [254, 9] width 11 height 11
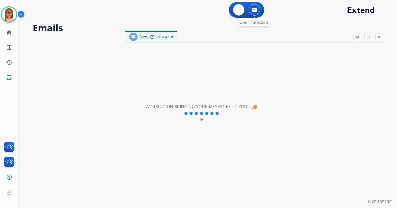
select select "**********"
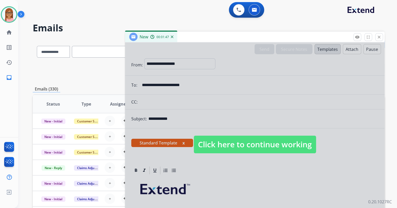
click at [245, 141] on span "Click here to continue working" at bounding box center [255, 145] width 122 height 18
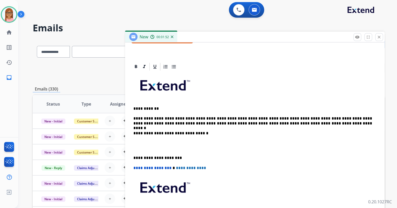
scroll to position [104, 0]
click at [141, 146] on p at bounding box center [254, 146] width 243 height 10
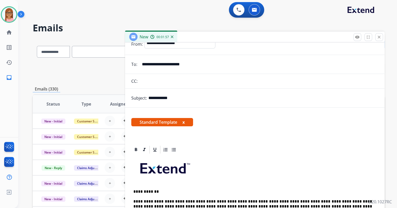
scroll to position [0, 0]
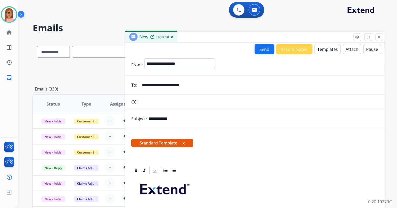
click at [265, 53] on button "Send" at bounding box center [265, 49] width 20 height 10
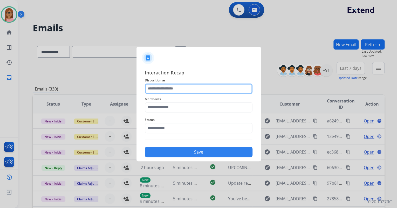
click at [189, 91] on input "text" at bounding box center [199, 89] width 108 height 10
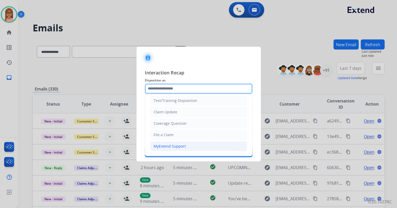
scroll to position [21, 0]
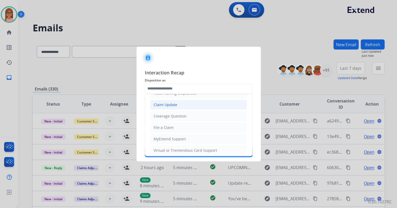
click at [176, 102] on li "Claim Update" at bounding box center [198, 105] width 97 height 10
type input "**********"
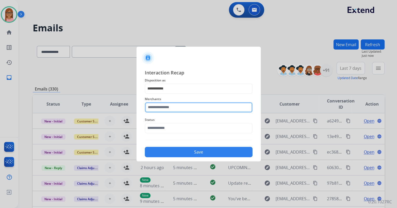
click at [175, 110] on input "text" at bounding box center [199, 107] width 108 height 10
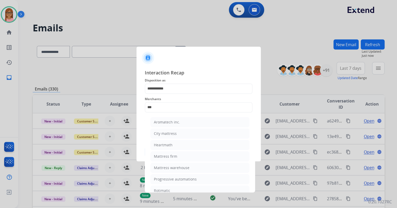
click at [169, 150] on ul "Aromatech inc. City mattress Heartmath Mattress firm Mattress warehouse Progres…" at bounding box center [200, 175] width 102 height 120
click at [169, 152] on li "Mattress firm" at bounding box center [199, 157] width 99 height 10
type input "**********"
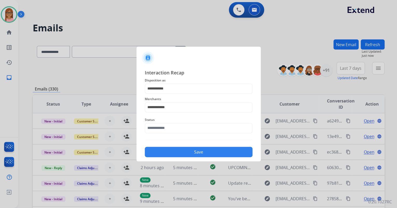
click at [177, 122] on span "Status" at bounding box center [199, 120] width 108 height 6
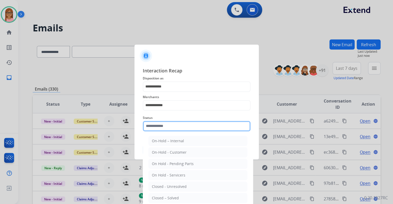
click at [177, 127] on input "text" at bounding box center [197, 126] width 108 height 10
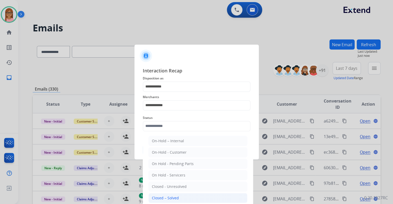
click at [177, 195] on div "Closed – Solved" at bounding box center [165, 197] width 27 height 5
type input "**********"
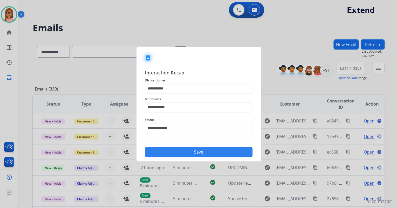
click at [189, 154] on button "Save" at bounding box center [199, 152] width 108 height 10
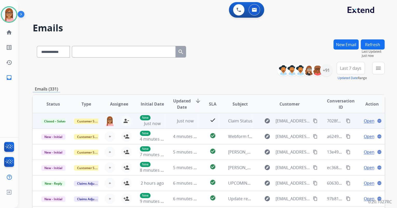
click at [345, 118] on button "content_copy" at bounding box center [348, 121] width 6 height 6
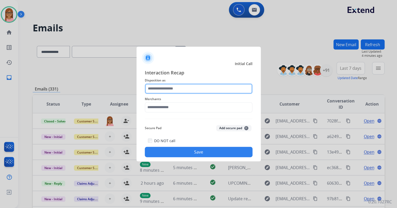
click at [163, 90] on input "text" at bounding box center [199, 89] width 108 height 10
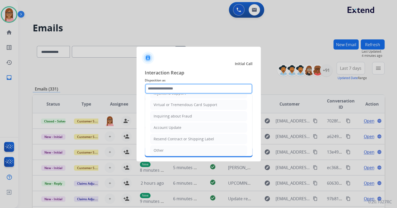
scroll to position [79, 0]
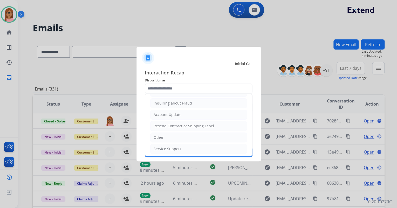
click at [166, 136] on li "Other" at bounding box center [198, 138] width 97 height 10
type input "*****"
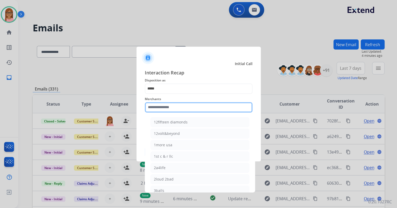
click at [174, 110] on input "text" at bounding box center [199, 107] width 108 height 10
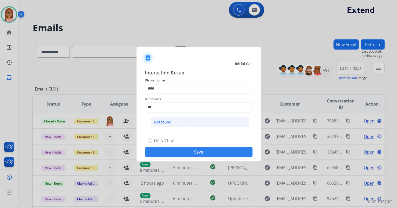
click at [195, 122] on li "Not found" at bounding box center [199, 122] width 99 height 10
type input "*********"
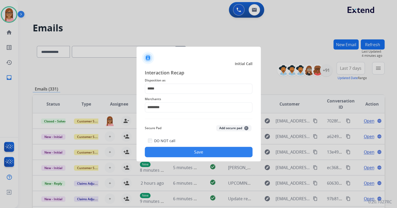
click at [196, 152] on button "Save" at bounding box center [199, 152] width 108 height 10
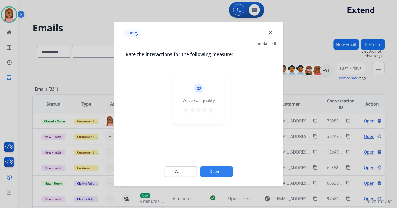
click at [189, 110] on mat-icon "star" at bounding box center [192, 110] width 6 height 6
click at [219, 172] on button "Submit" at bounding box center [216, 171] width 33 height 11
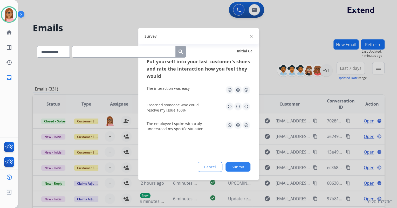
click at [229, 91] on img at bounding box center [229, 90] width 8 height 8
click at [229, 102] on div "I reached someone who could resolve my issue 100%" at bounding box center [199, 107] width 104 height 19
click at [228, 109] on img at bounding box center [229, 106] width 8 height 8
click at [228, 120] on div "The employee I spoke with truly understood my specific situation" at bounding box center [199, 126] width 104 height 19
click at [228, 123] on img at bounding box center [229, 125] width 8 height 8
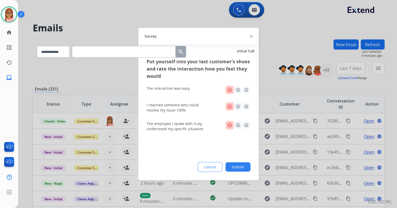
click at [239, 167] on button "Submit" at bounding box center [237, 166] width 25 height 9
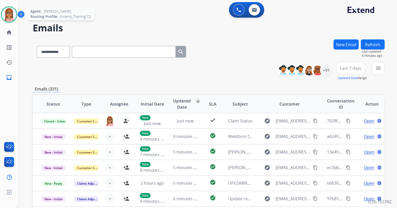
click at [13, 16] on img at bounding box center [9, 14] width 15 height 15
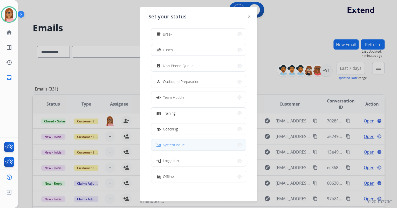
scroll to position [17, 0]
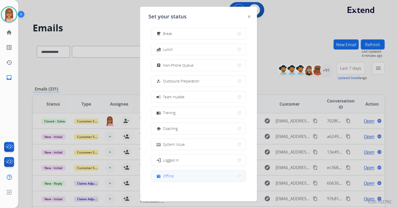
click at [173, 174] on span "Offline" at bounding box center [168, 175] width 11 height 5
